Goal: Task Accomplishment & Management: Complete application form

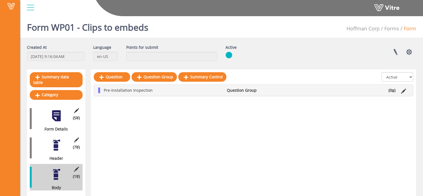
scroll to position [1, 0]
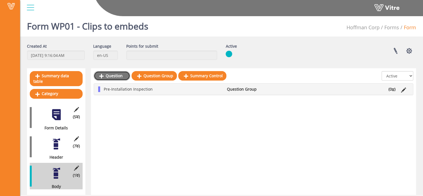
click at [112, 78] on link "Question" at bounding box center [112, 75] width 36 height 9
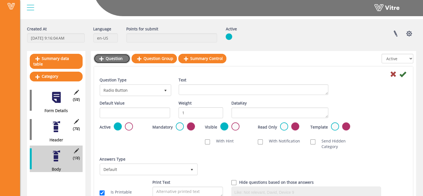
scroll to position [21, 0]
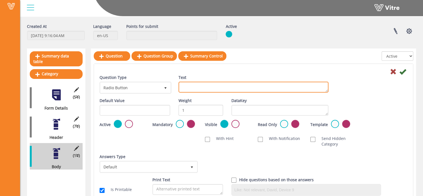
click at [198, 86] on textarea "Text" at bounding box center [254, 87] width 150 height 11
paste textarea "Verify substrate conditions have been accepted and direction to proceeed has be…"
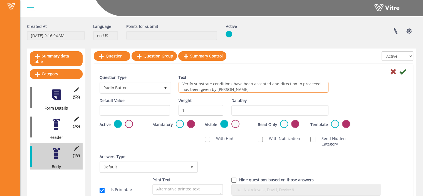
click at [310, 85] on textarea "Verify substrate conditions have been accepted and direction to proceeed has be…" at bounding box center [254, 87] width 150 height 11
click at [281, 89] on textarea "Verify substrate conditions have been accepted and direction to proceed has bee…" at bounding box center [254, 87] width 150 height 11
type textarea "Verify substrate conditions have been accepted and direction to proceed has bee…"
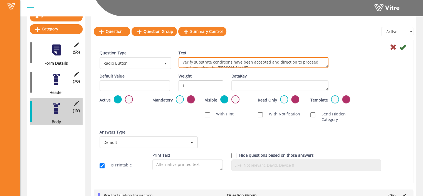
scroll to position [66, 0]
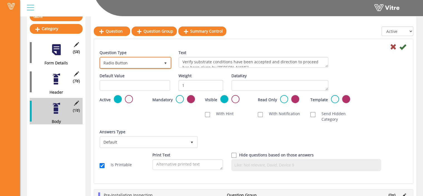
click at [155, 65] on span "Radio Button" at bounding box center [130, 63] width 60 height 10
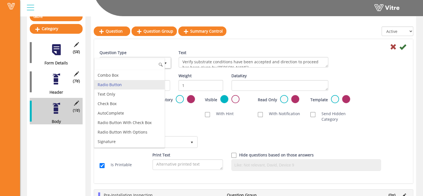
click at [138, 84] on li "Radio Button" at bounding box center [129, 84] width 70 height 9
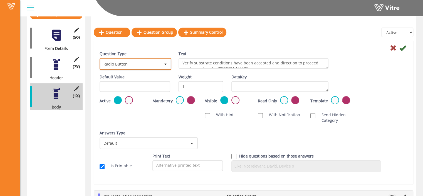
scroll to position [84, 0]
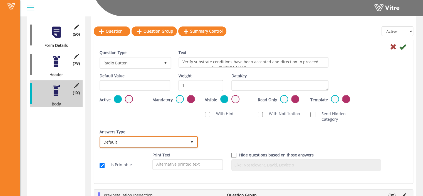
click at [185, 146] on span "Default 0" at bounding box center [149, 142] width 98 height 12
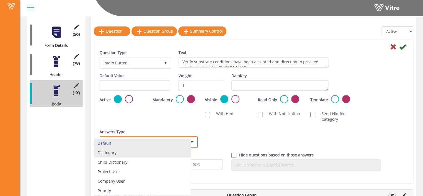
click at [167, 151] on li "Dictionary" at bounding box center [142, 152] width 97 height 9
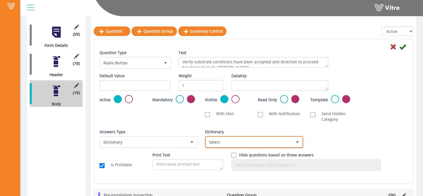
click at [228, 141] on span "Select" at bounding box center [249, 142] width 87 height 10
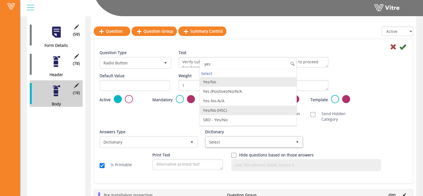
click at [243, 109] on li "Yes/No (HSC)" at bounding box center [248, 110] width 97 height 9
type input "yes"
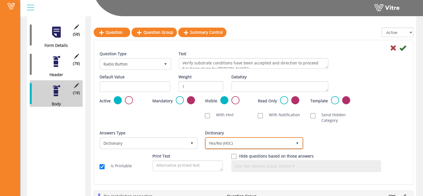
scroll to position [83, 0]
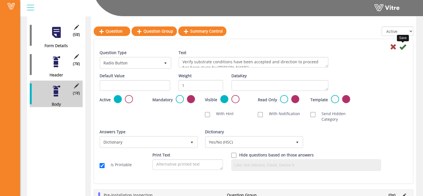
click at [403, 50] on icon at bounding box center [403, 46] width 7 height 7
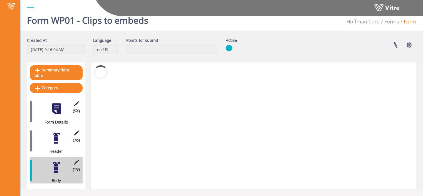
scroll to position [1, 0]
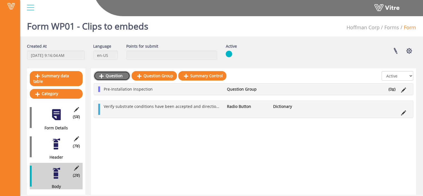
click at [104, 73] on link "Question" at bounding box center [112, 75] width 36 height 9
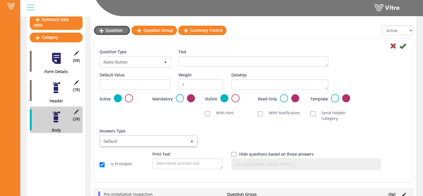
scroll to position [59, 0]
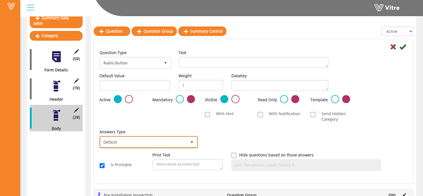
click at [189, 141] on span "select" at bounding box center [192, 142] width 10 height 10
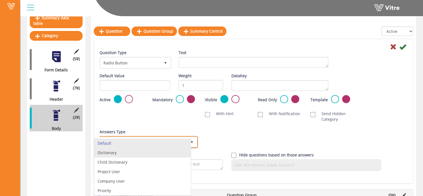
click at [155, 151] on li "Dictionary" at bounding box center [142, 152] width 97 height 9
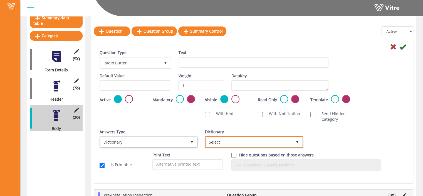
click at [221, 142] on span "Select" at bounding box center [249, 142] width 87 height 10
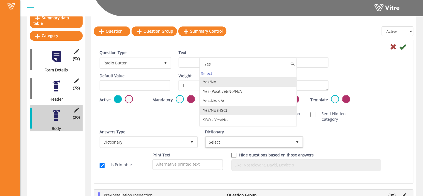
click at [224, 111] on li "Yes/No (HSC)" at bounding box center [248, 110] width 97 height 9
type input "Yes"
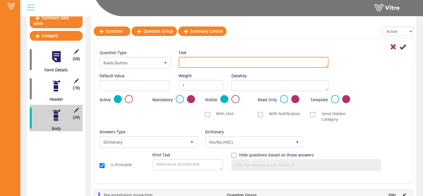
click at [217, 61] on textarea "Text" at bounding box center [254, 62] width 150 height 11
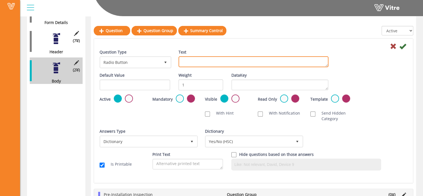
scroll to position [105, 0]
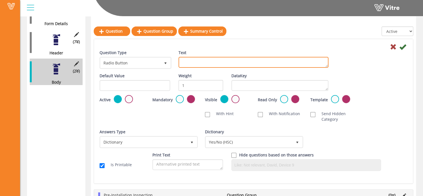
paste textarea "Verify survey of embed locations has been accepted"
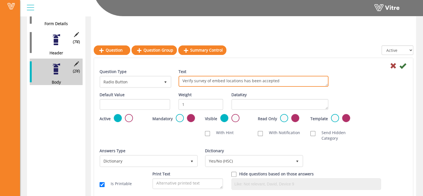
scroll to position [141, 0]
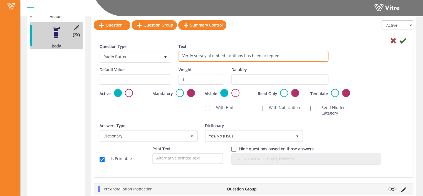
type textarea "Verify survey of embed locations has been accepted"
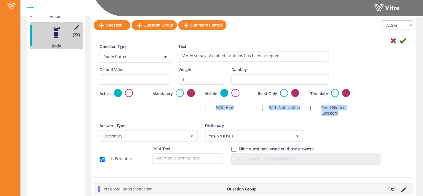
drag, startPoint x: 170, startPoint y: 114, endPoint x: 355, endPoint y: 107, distance: 185.8
click at [355, 107] on div "Scan NFC Must scan With Hint With Notification Send Hidden Category No Image Op…" at bounding box center [253, 110] width 317 height 17
click at [404, 39] on icon at bounding box center [403, 40] width 7 height 7
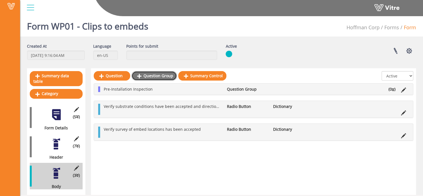
click at [158, 77] on link "Question Group" at bounding box center [154, 75] width 45 height 9
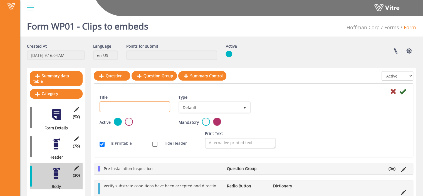
click at [147, 107] on input "Title" at bounding box center [135, 106] width 71 height 11
paste input "Final Inspection"
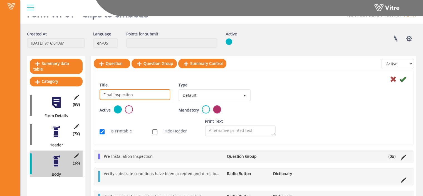
scroll to position [14, 0]
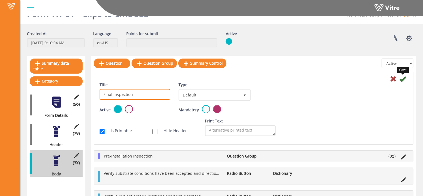
type input "Final Inspection"
click at [403, 77] on icon at bounding box center [403, 78] width 7 height 7
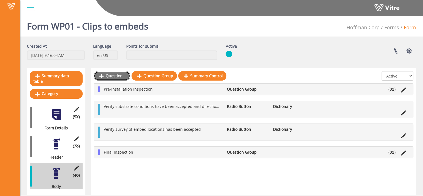
click at [116, 75] on link "Question" at bounding box center [112, 75] width 36 height 9
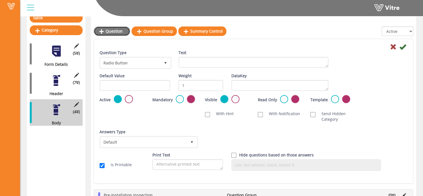
scroll to position [64, 0]
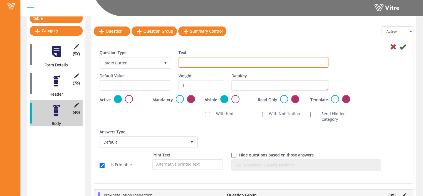
click at [189, 64] on textarea "Text" at bounding box center [254, 62] width 150 height 11
paste textarea "Confirm clip to embed fitment (faying surfaces must mate flat)"
type textarea "Confirm clip to embed fitment (faying surfaces must mate flat)"
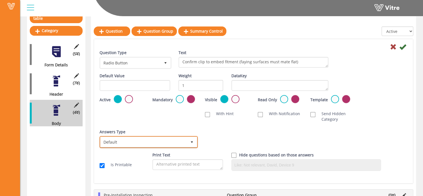
click at [171, 142] on span "Default" at bounding box center [143, 142] width 87 height 10
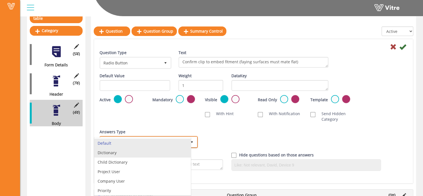
click at [158, 152] on li "Dictionary" at bounding box center [142, 152] width 97 height 9
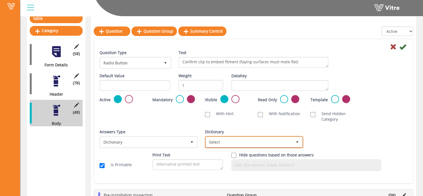
click at [241, 145] on span "Select" at bounding box center [249, 142] width 87 height 10
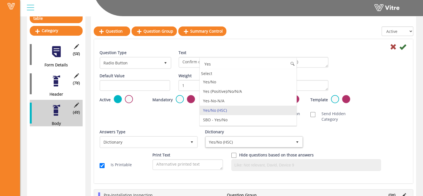
type input "Yes"
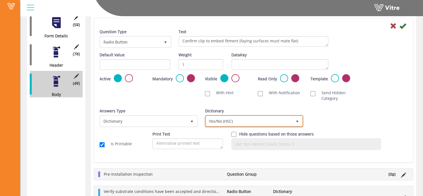
scroll to position [97, 0]
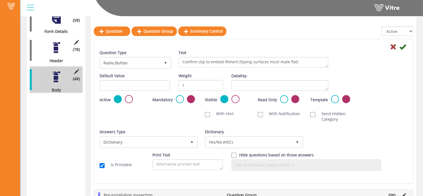
click at [399, 48] on div at bounding box center [253, 46] width 317 height 7
click at [403, 47] on icon at bounding box center [403, 46] width 7 height 7
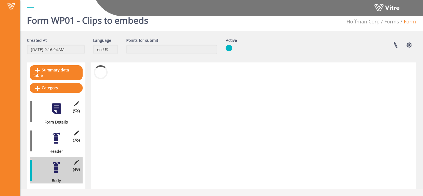
scroll to position [1, 0]
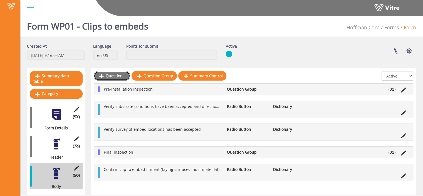
click at [118, 78] on link "Question" at bounding box center [112, 75] width 36 height 9
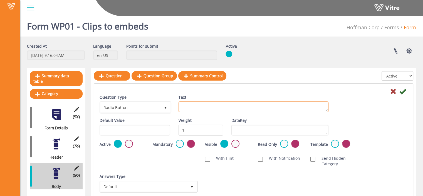
click at [189, 106] on textarea "Text" at bounding box center [254, 106] width 150 height 11
paste textarea "Confirm all bolts snug tight (plys and wedge lock washers in full contact)"
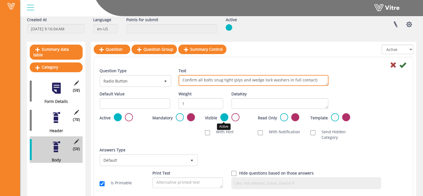
scroll to position [30, 0]
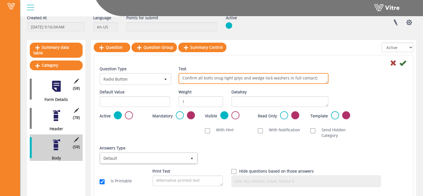
type textarea "Confirm all bolts snug tight (plys and wedge lock washers in full contact)"
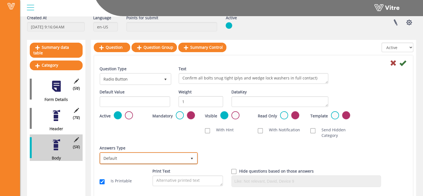
click at [179, 158] on span "Default" at bounding box center [143, 158] width 87 height 10
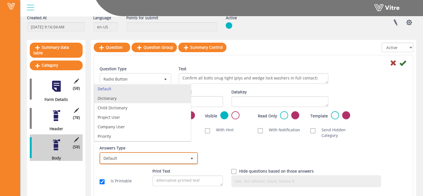
click at [144, 98] on li "Dictionary" at bounding box center [142, 98] width 97 height 9
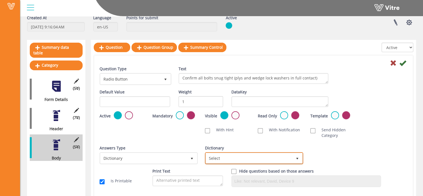
click at [249, 156] on span "Select" at bounding box center [249, 158] width 87 height 10
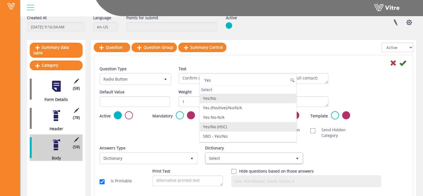
click at [234, 126] on li "Yes/No (HSC)" at bounding box center [248, 126] width 97 height 9
type input "Yes"
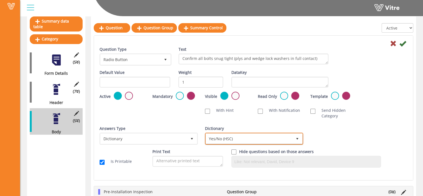
scroll to position [64, 0]
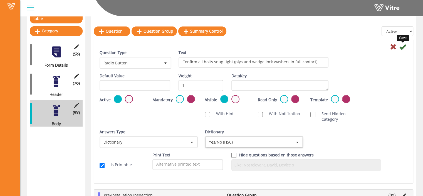
click at [403, 46] on icon at bounding box center [403, 46] width 7 height 7
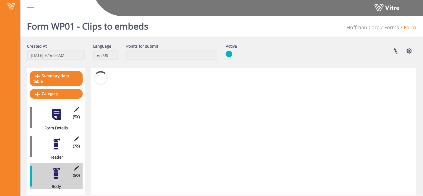
scroll to position [23, 0]
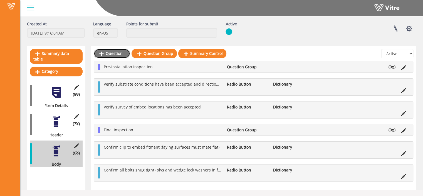
click at [115, 53] on link "Question" at bounding box center [112, 53] width 36 height 9
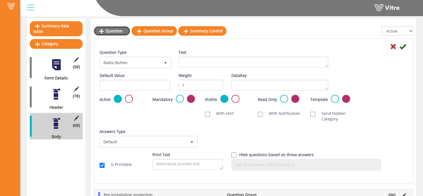
scroll to position [51, 0]
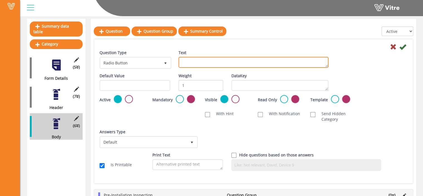
click at [219, 60] on textarea "Text" at bounding box center [254, 62] width 150 height 11
paste textarea "Schedule 3rd Party Bolting inspection"
type textarea "Schedule 3rd Party Bolting inspection"
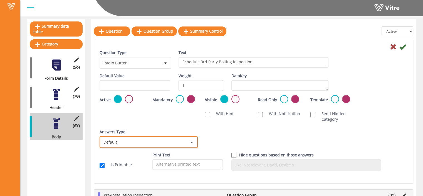
click at [183, 140] on span "Default" at bounding box center [143, 142] width 87 height 10
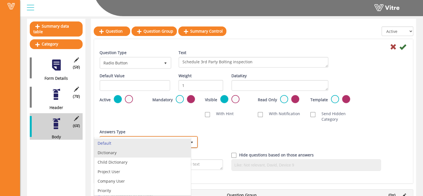
click at [161, 154] on li "Dictionary" at bounding box center [142, 152] width 97 height 9
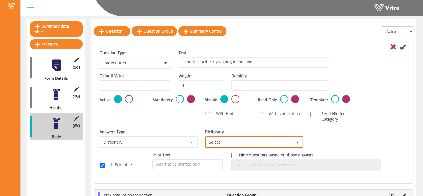
click at [233, 144] on span "Select" at bounding box center [249, 142] width 87 height 10
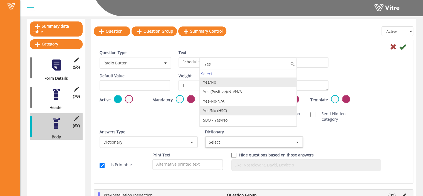
click at [237, 110] on li "Yes/No (HSC)" at bounding box center [248, 110] width 97 height 9
type input "Yes"
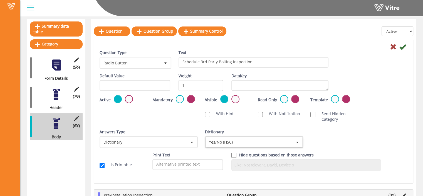
click at [321, 139] on div "Answers Type Dictionary 1 Answers Type Default 0 Module Select Form Context (li…" at bounding box center [253, 140] width 317 height 23
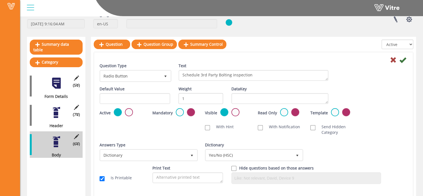
scroll to position [32, 0]
click at [403, 61] on icon at bounding box center [403, 60] width 7 height 7
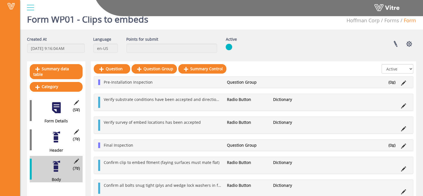
scroll to position [0, 0]
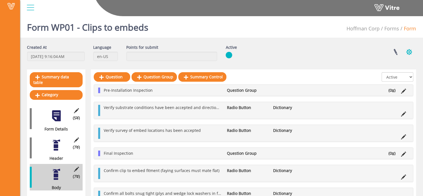
click at [411, 52] on button "button" at bounding box center [410, 52] width 14 height 15
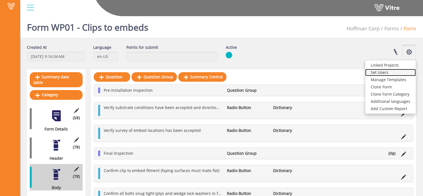
click at [385, 74] on link "Set Users" at bounding box center [390, 72] width 51 height 7
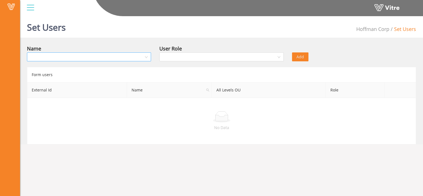
click at [58, 55] on input "search" at bounding box center [87, 57] width 114 height 8
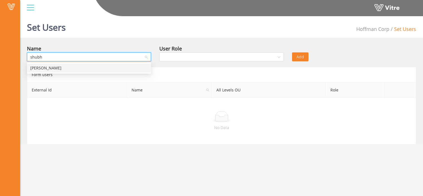
type input "shubha"
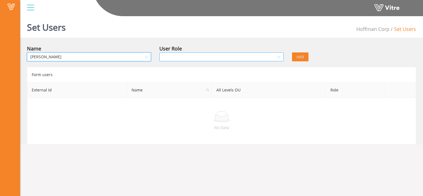
click at [203, 57] on input "search" at bounding box center [220, 57] width 114 height 8
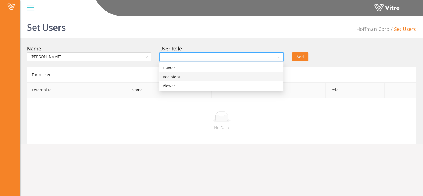
click at [194, 74] on div "Recipient" at bounding box center [221, 77] width 117 height 6
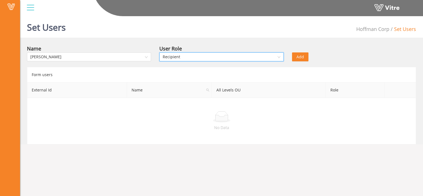
click at [300, 56] on span "Add" at bounding box center [301, 57] width 8 height 6
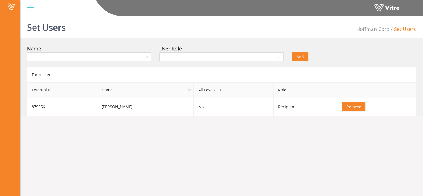
click at [32, 6] on div at bounding box center [30, 7] width 13 height 15
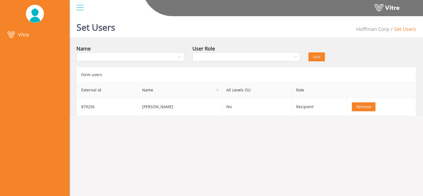
click at [77, 13] on div at bounding box center [80, 7] width 13 height 15
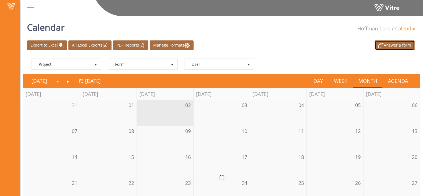
click at [401, 43] on link "Answer a form" at bounding box center [395, 45] width 40 height 10
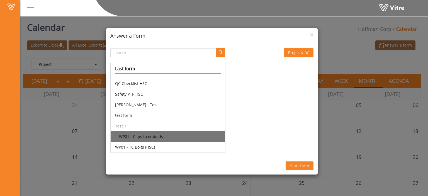
click at [155, 133] on li "WP01 - Clips to embeds" at bounding box center [168, 136] width 114 height 11
click at [300, 166] on span "Start form" at bounding box center [299, 166] width 19 height 6
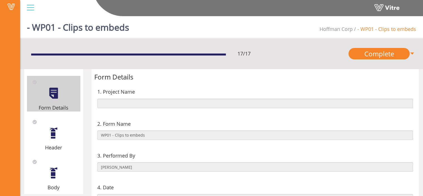
click at [46, 133] on div "Header" at bounding box center [53, 134] width 53 height 36
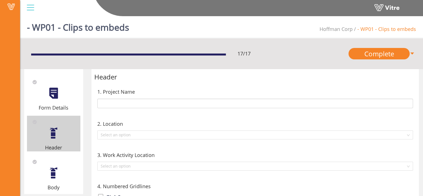
click at [56, 171] on div at bounding box center [53, 172] width 13 height 13
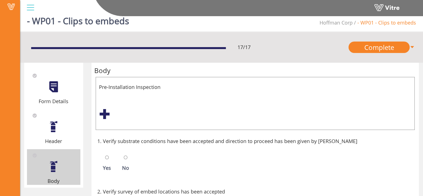
scroll to position [6, 0]
click at [102, 115] on div at bounding box center [104, 114] width 11 height 11
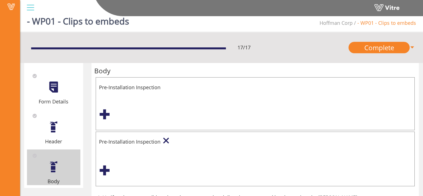
click at [102, 115] on div at bounding box center [104, 114] width 11 height 11
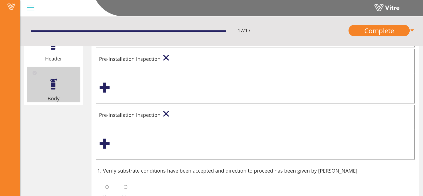
scroll to position [89, 0]
click at [167, 114] on div at bounding box center [166, 114] width 6 height 6
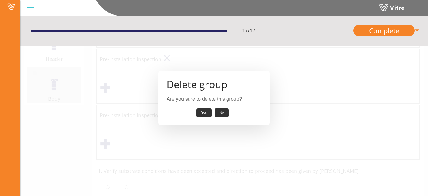
click at [209, 112] on button "Yes" at bounding box center [204, 112] width 16 height 9
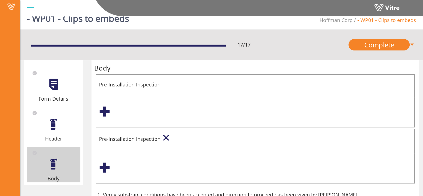
scroll to position [8, 0]
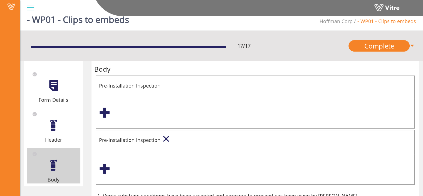
click at [165, 136] on div at bounding box center [166, 139] width 6 height 6
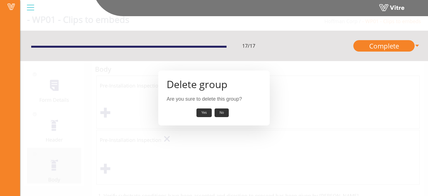
click at [208, 111] on button "Yes" at bounding box center [204, 112] width 16 height 9
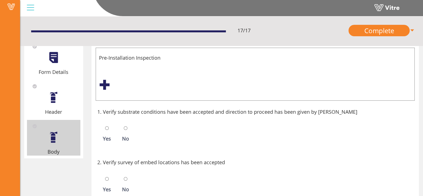
scroll to position [36, 0]
click at [107, 127] on input "radio" at bounding box center [107, 128] width 4 height 4
radio input "true"
click at [107, 127] on input "radio" at bounding box center [107, 128] width 4 height 4
click at [126, 127] on input "radio" at bounding box center [126, 128] width 4 height 4
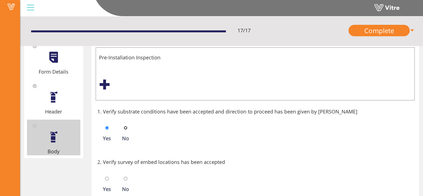
radio input "true"
click at [106, 127] on input "radio" at bounding box center [107, 128] width 4 height 4
radio input "true"
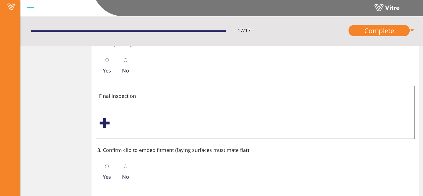
scroll to position [148, 0]
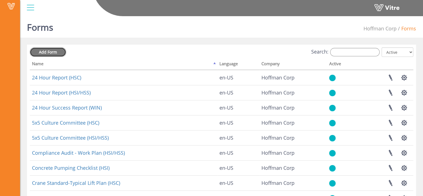
click at [55, 55] on link "Add Form" at bounding box center [48, 51] width 36 height 9
click at [366, 55] on input "Search:" at bounding box center [355, 52] width 50 height 8
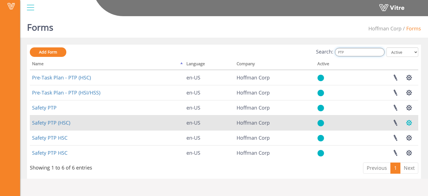
type input "PTP"
click at [408, 123] on button "button" at bounding box center [409, 122] width 14 height 15
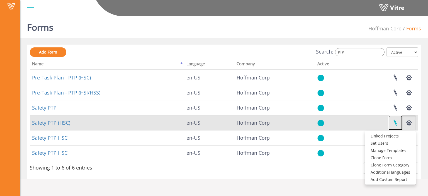
click at [396, 123] on link at bounding box center [395, 122] width 14 height 15
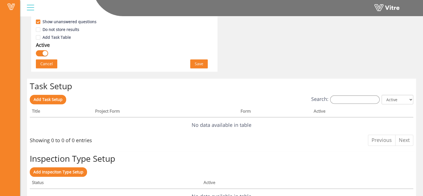
scroll to position [366, 0]
click at [199, 63] on span "Save" at bounding box center [199, 63] width 9 height 6
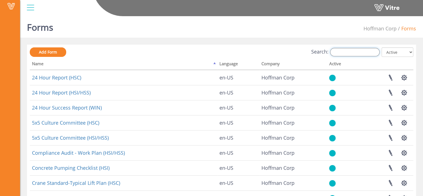
click at [347, 49] on input "Search:" at bounding box center [355, 52] width 50 height 8
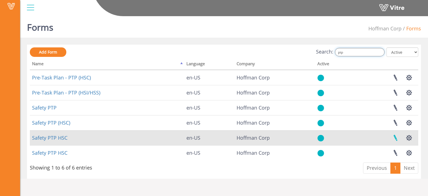
type input "ptp"
click at [396, 138] on link at bounding box center [395, 137] width 14 height 15
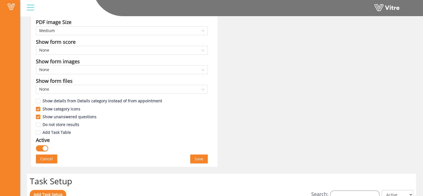
scroll to position [271, 0]
click at [200, 159] on span "Save" at bounding box center [199, 158] width 9 height 6
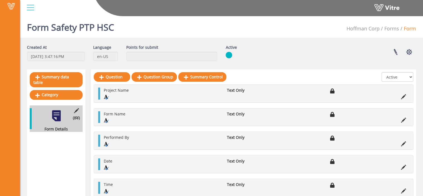
click at [96, 25] on h1 "Form Safety PTP HSC" at bounding box center [70, 26] width 87 height 24
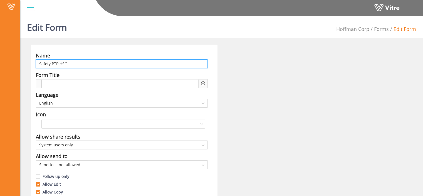
click at [77, 65] on input "Safety PTP HSC" at bounding box center [122, 63] width 172 height 9
click at [93, 66] on input "Paragon Safety PTP HSC" at bounding box center [122, 63] width 172 height 9
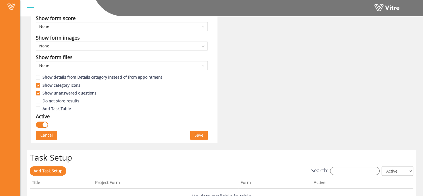
scroll to position [295, 0]
type input "Paragon Safety PTP"
click at [201, 134] on span "Save" at bounding box center [199, 135] width 9 height 6
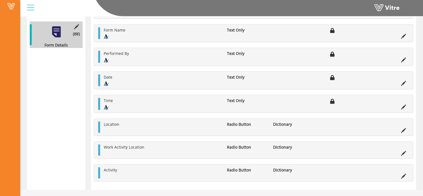
scroll to position [84, 0]
click at [402, 133] on icon at bounding box center [403, 129] width 5 height 5
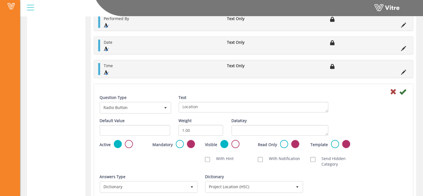
scroll to position [119, 0]
click at [130, 146] on div "Active Not Active" at bounding box center [122, 143] width 45 height 9
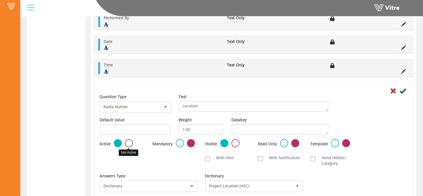
click at [130, 143] on label at bounding box center [129, 143] width 8 height 8
click at [0, 0] on input "radio" at bounding box center [0, 0] width 0 height 0
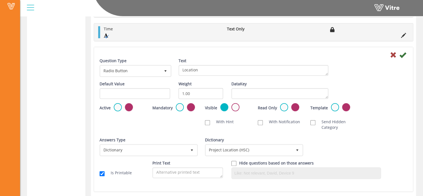
scroll to position [156, 0]
click at [404, 53] on icon at bounding box center [403, 54] width 7 height 7
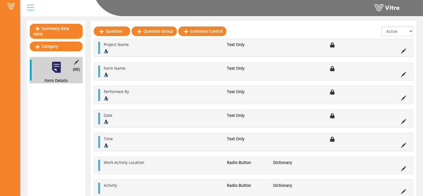
scroll to position [49, 0]
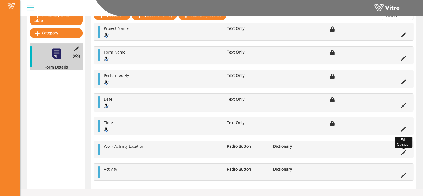
click at [403, 151] on icon at bounding box center [403, 152] width 5 height 5
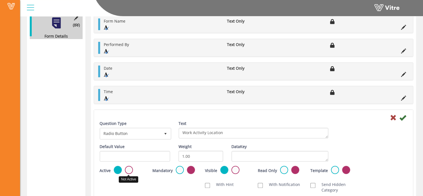
click at [127, 168] on label at bounding box center [129, 170] width 8 height 8
click at [0, 0] on input "radio" at bounding box center [0, 0] width 0 height 0
click at [403, 119] on icon at bounding box center [403, 117] width 7 height 7
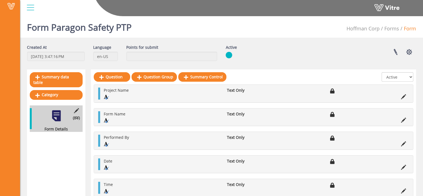
scroll to position [39, 0]
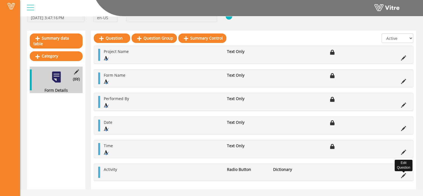
click at [404, 175] on icon at bounding box center [403, 175] width 5 height 5
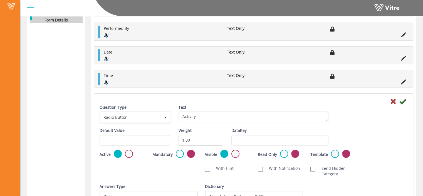
scroll to position [120, 0]
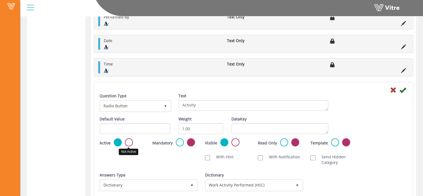
click at [129, 142] on label at bounding box center [129, 142] width 8 height 8
click at [0, 0] on input "radio" at bounding box center [0, 0] width 0 height 0
click at [404, 89] on icon at bounding box center [403, 90] width 7 height 7
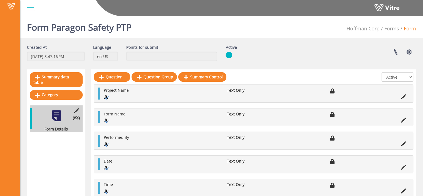
scroll to position [16, 0]
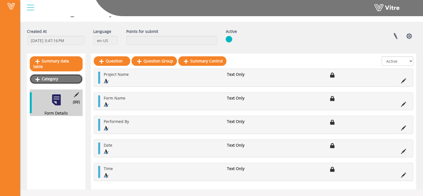
click at [58, 75] on link "Category" at bounding box center [56, 78] width 53 height 9
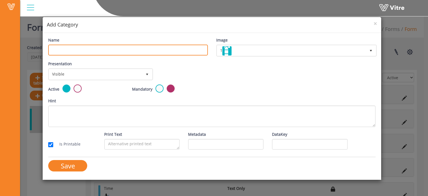
click at [87, 49] on input "Name" at bounding box center [127, 50] width 159 height 11
type input "P"
type input "Header"
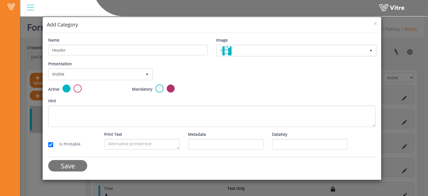
click at [73, 165] on input "Save" at bounding box center [67, 165] width 39 height 11
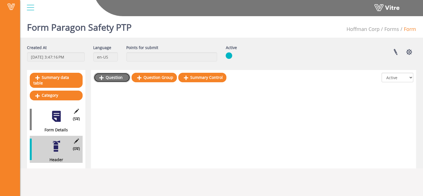
click at [117, 76] on link "Question" at bounding box center [112, 77] width 36 height 9
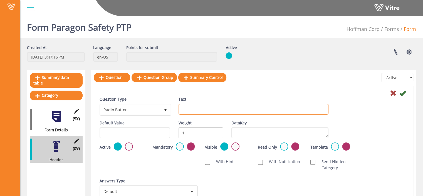
click at [192, 109] on textarea "Text" at bounding box center [254, 109] width 150 height 11
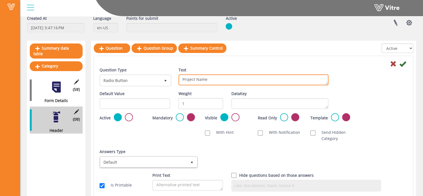
scroll to position [30, 0]
type textarea "Project Name"
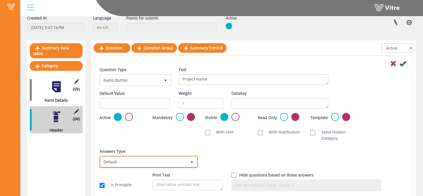
click at [154, 162] on span "Default" at bounding box center [143, 161] width 87 height 10
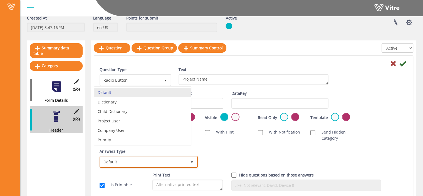
click at [154, 162] on span "Default" at bounding box center [143, 161] width 87 height 10
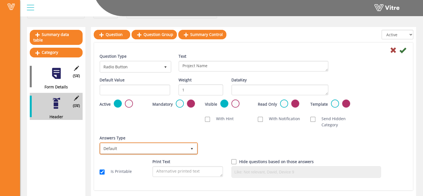
scroll to position [43, 0]
click at [146, 147] on span "Default" at bounding box center [143, 148] width 87 height 10
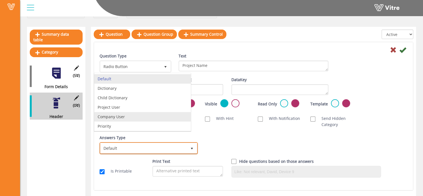
scroll to position [0, 0]
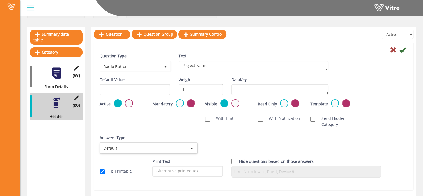
click at [207, 139] on div "Answers Type Default 0 Answers Type Default 0 Module Select Form Context (limit…" at bounding box center [253, 146] width 317 height 24
click at [144, 88] on input "text" at bounding box center [135, 89] width 71 height 11
click at [400, 49] on icon at bounding box center [403, 49] width 7 height 7
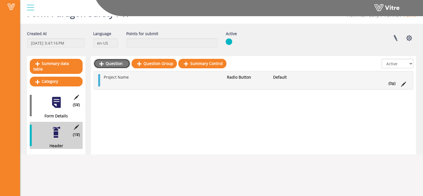
click at [104, 64] on link "Question" at bounding box center [112, 63] width 36 height 9
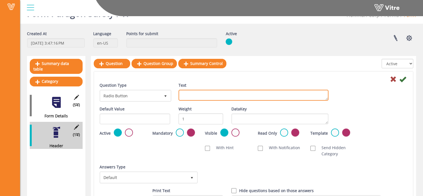
click at [193, 92] on textarea "Text" at bounding box center [254, 95] width 150 height 11
paste textarea "Position of Worker Completing PTP"
type textarea "Position of Worker Completing PTP"
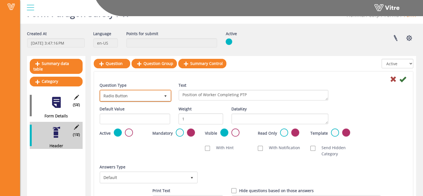
click at [144, 95] on span "Radio Button" at bounding box center [130, 95] width 60 height 10
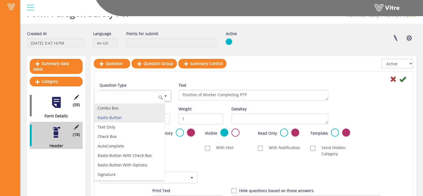
click at [127, 109] on li "Combo Box" at bounding box center [129, 107] width 70 height 9
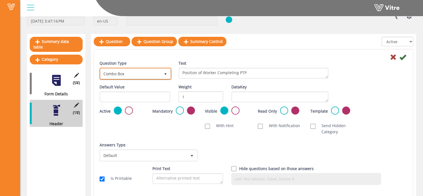
scroll to position [36, 0]
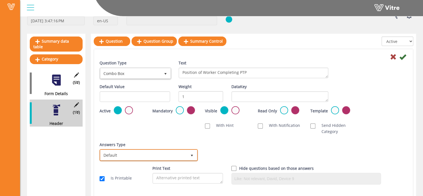
click at [154, 154] on span "Default" at bounding box center [143, 155] width 87 height 10
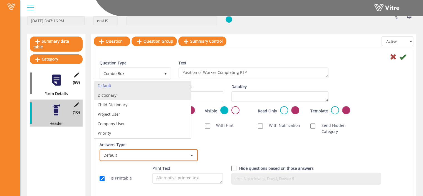
click at [144, 97] on li "Dictionary" at bounding box center [142, 94] width 97 height 9
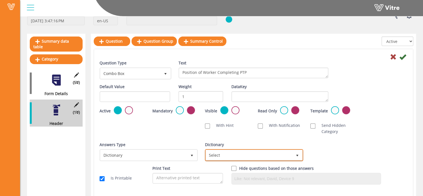
click at [281, 157] on span "Select" at bounding box center [249, 155] width 87 height 10
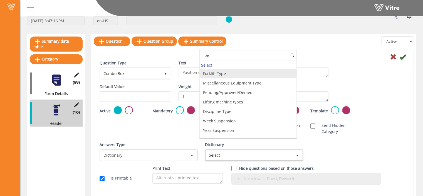
type input "p"
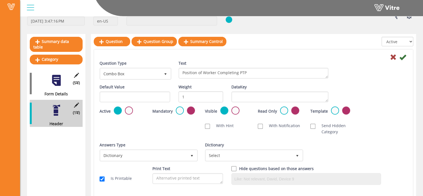
scroll to position [36, 0]
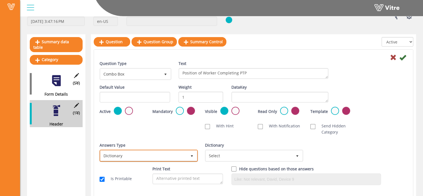
click at [154, 158] on span "Dictionary" at bounding box center [143, 155] width 87 height 10
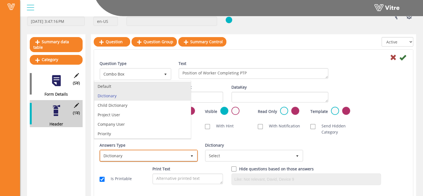
click at [148, 87] on li "Default" at bounding box center [142, 86] width 97 height 9
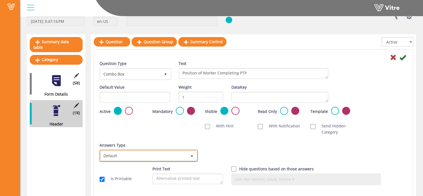
scroll to position [40, 0]
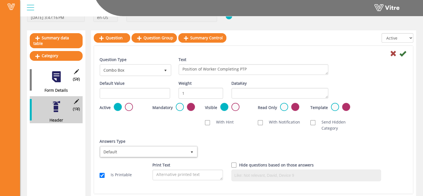
click at [282, 140] on div "Answers Type Default 0 Answers Type Default 0 Module Select Form Context (limit…" at bounding box center [253, 150] width 317 height 24
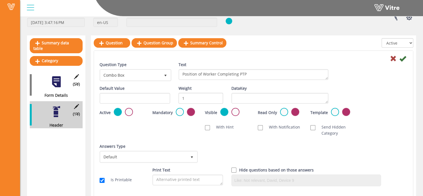
scroll to position [34, 0]
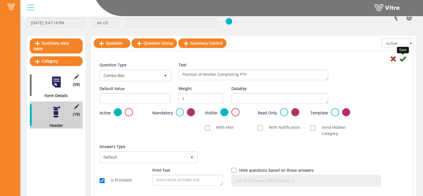
click at [401, 60] on icon at bounding box center [403, 58] width 7 height 7
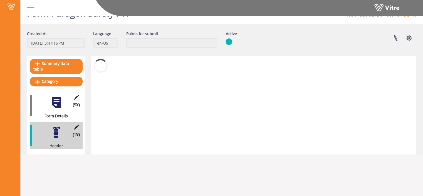
scroll to position [14, 0]
